Goal: Task Accomplishment & Management: Manage account settings

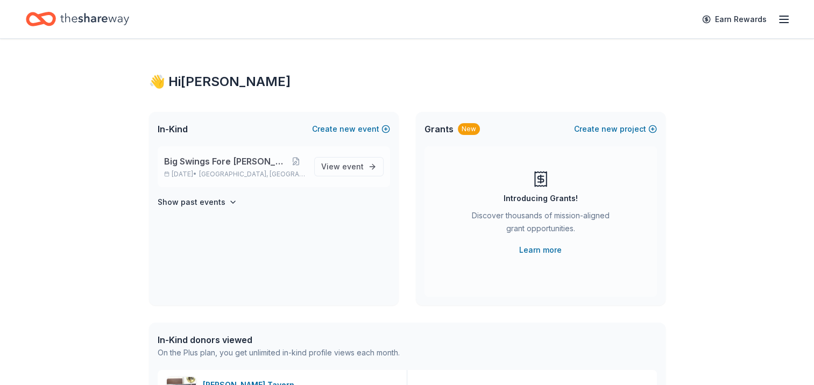
click at [198, 170] on p "[DATE] • [GEOGRAPHIC_DATA], [GEOGRAPHIC_DATA]" at bounding box center [235, 174] width 142 height 9
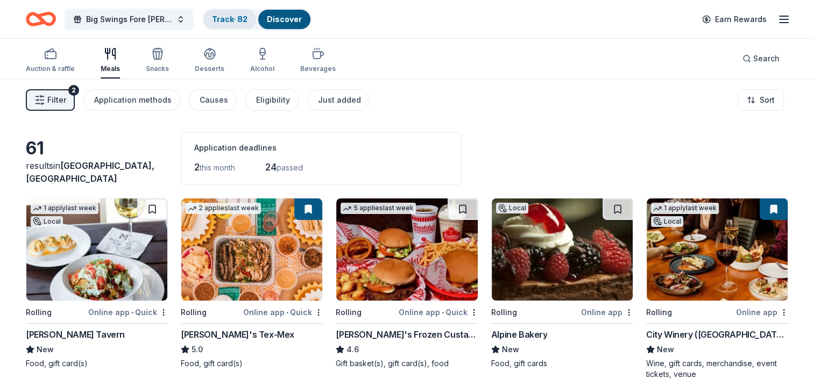
click at [228, 20] on link "Track · 82" at bounding box center [230, 19] width 36 height 9
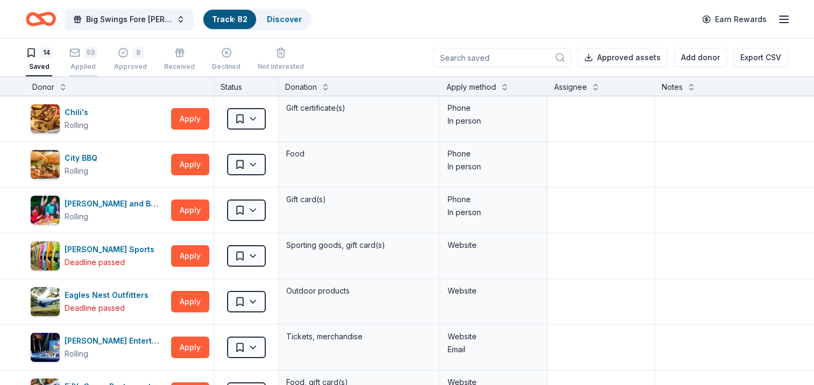
click at [89, 62] on div "Applied" at bounding box center [82, 66] width 27 height 9
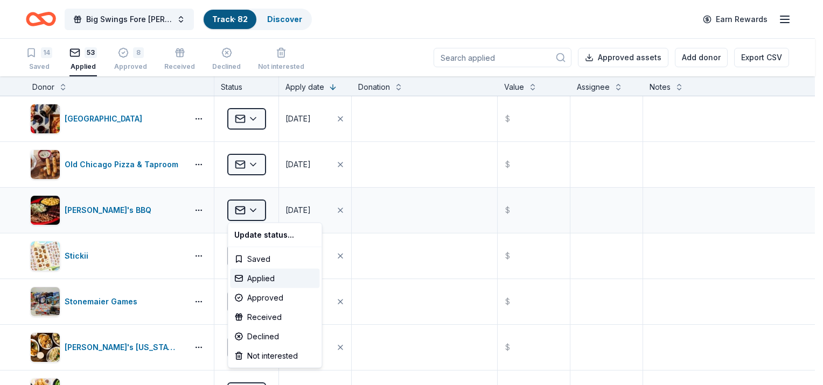
click at [252, 213] on html "Big Swings Fore [PERSON_NAME] Track · 82 Discover Earn Rewards 14 Saved 53 Appl…" at bounding box center [411, 192] width 823 height 385
click at [268, 313] on div "Received" at bounding box center [274, 317] width 89 height 19
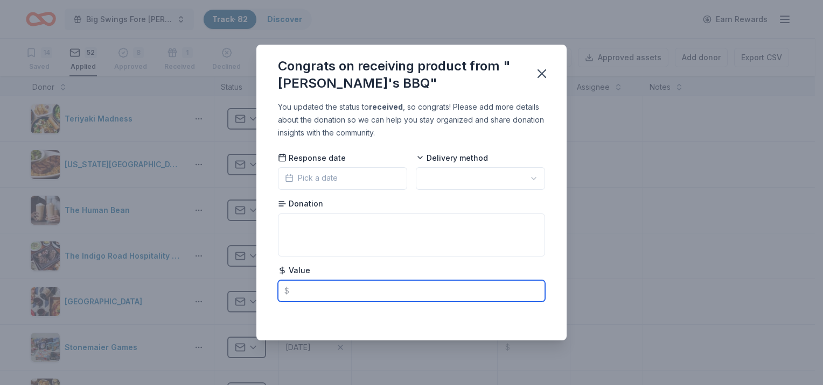
click at [338, 290] on input "text" at bounding box center [411, 291] width 267 height 22
type input "3"
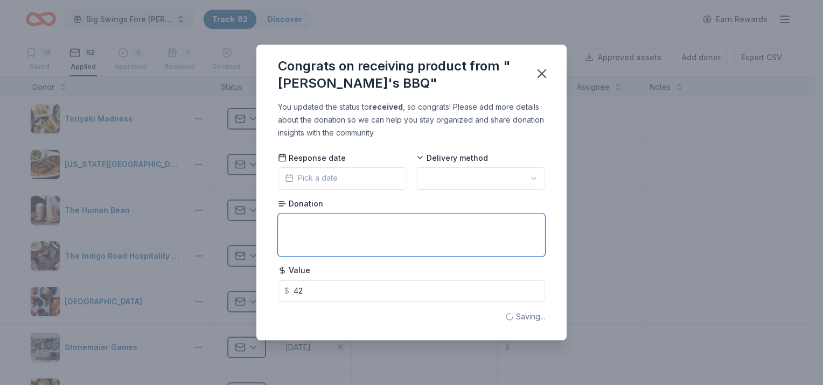
type input "42.00"
click at [323, 233] on textarea at bounding box center [411, 235] width 267 height 43
type textarea "family feast for 4"
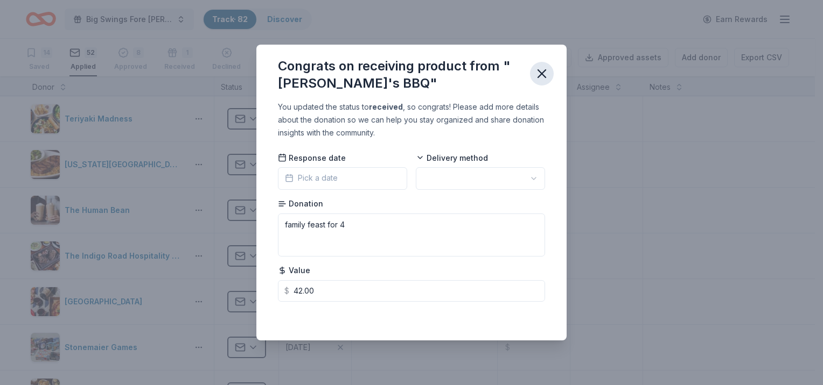
click at [543, 80] on icon "button" at bounding box center [541, 73] width 15 height 15
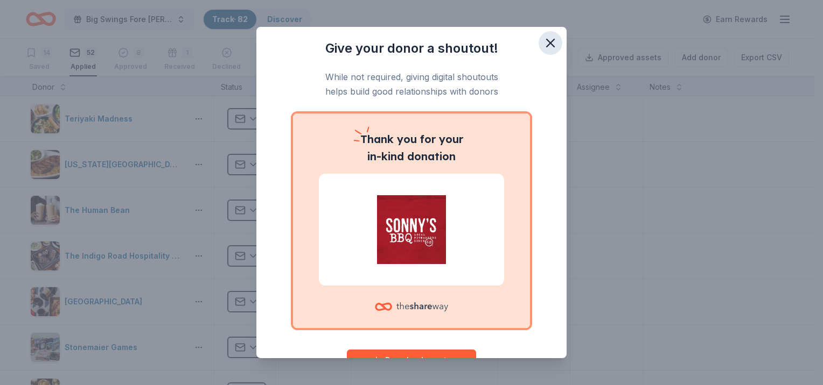
click at [543, 48] on icon "button" at bounding box center [550, 43] width 15 height 15
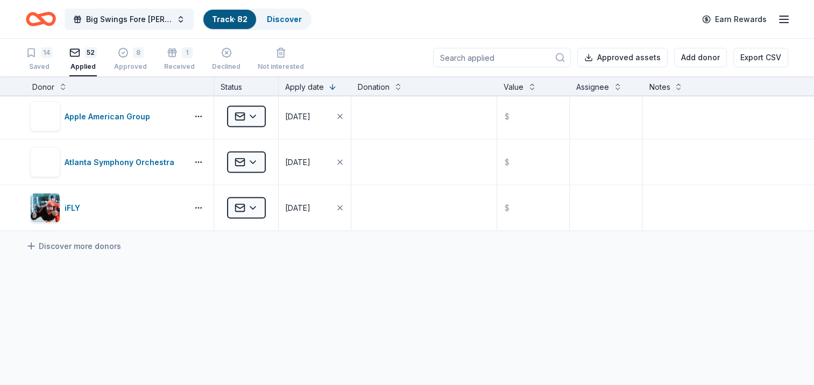
scroll to position [2273, 0]
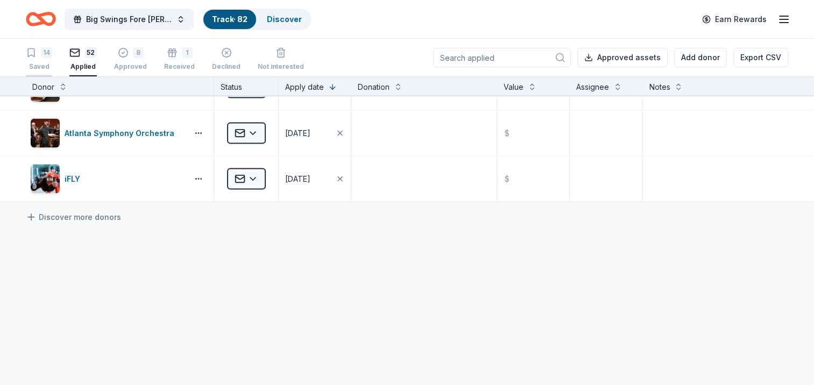
click at [41, 68] on div "Saved" at bounding box center [39, 66] width 26 height 9
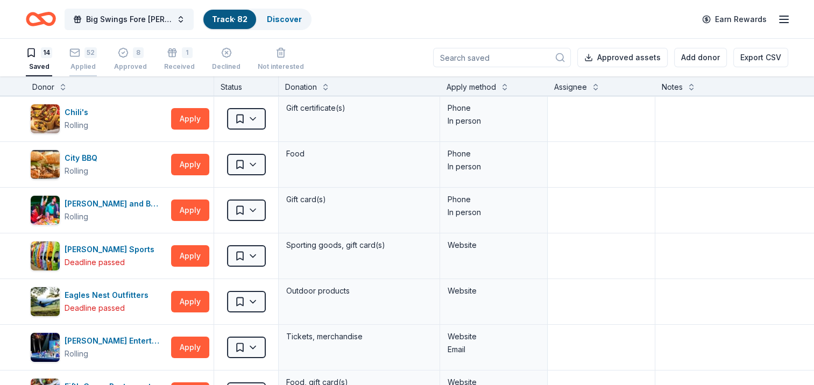
click at [84, 60] on div "52 Applied" at bounding box center [82, 59] width 27 height 24
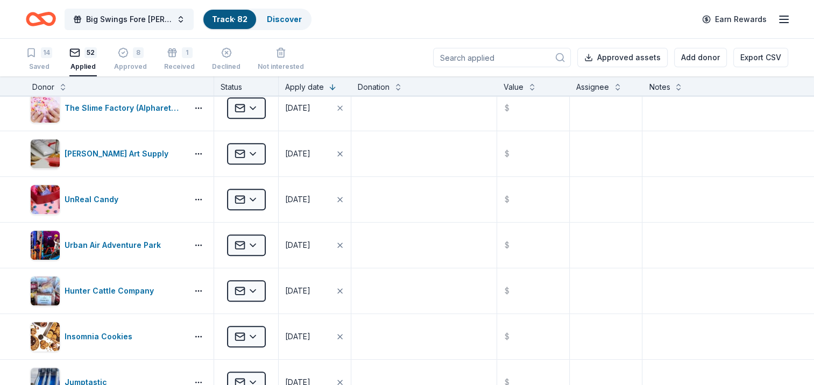
scroll to position [581, 0]
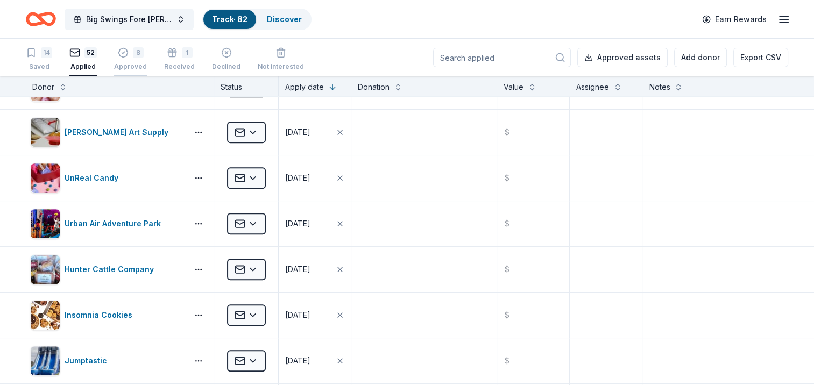
click at [123, 68] on div "Approved" at bounding box center [130, 66] width 33 height 9
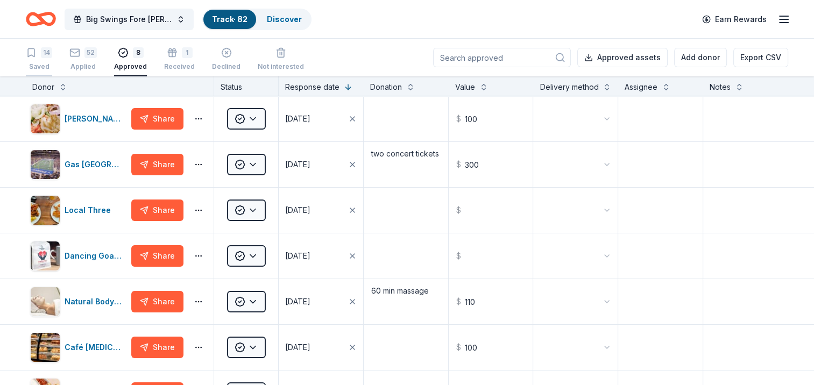
click at [33, 60] on div "14 Saved" at bounding box center [39, 59] width 26 height 24
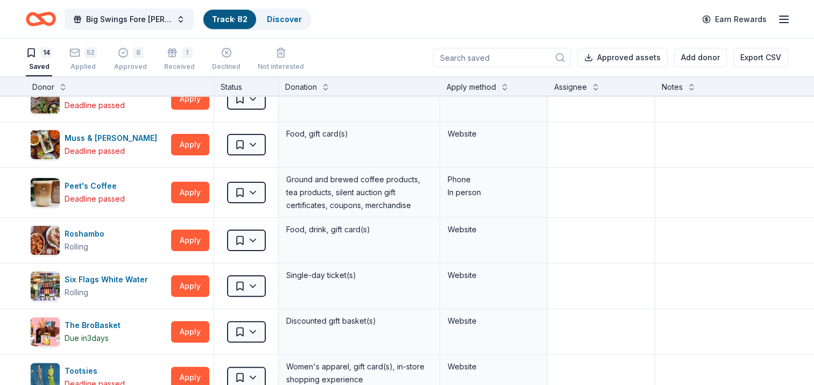
scroll to position [315, 0]
